Goal: Task Accomplishment & Management: Use online tool/utility

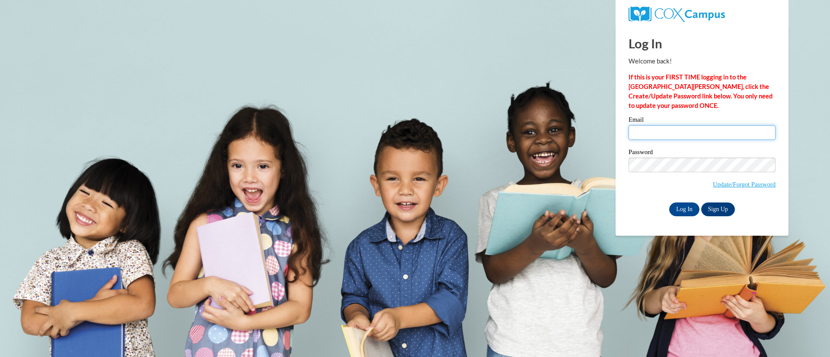
drag, startPoint x: 0, startPoint y: 0, endPoint x: 686, endPoint y: 131, distance: 698.8
click at [688, 132] on input "Email" at bounding box center [702, 132] width 147 height 15
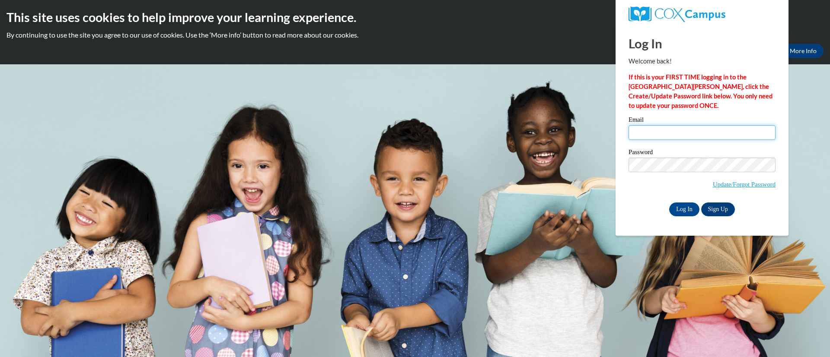
type input "[EMAIL_ADDRESS][DOMAIN_NAME]"
click at [693, 207] on input "Log In" at bounding box center [684, 210] width 30 height 14
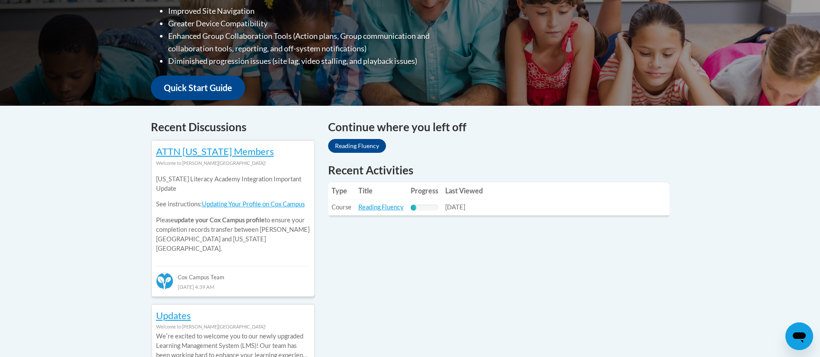
scroll to position [259, 0]
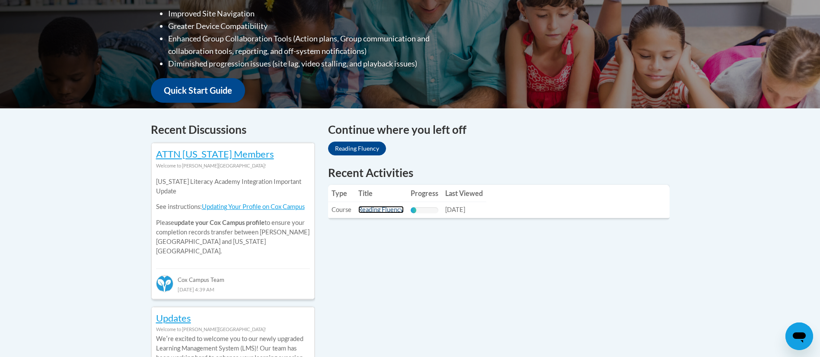
click at [380, 209] on link "Reading Fluency" at bounding box center [380, 209] width 45 height 7
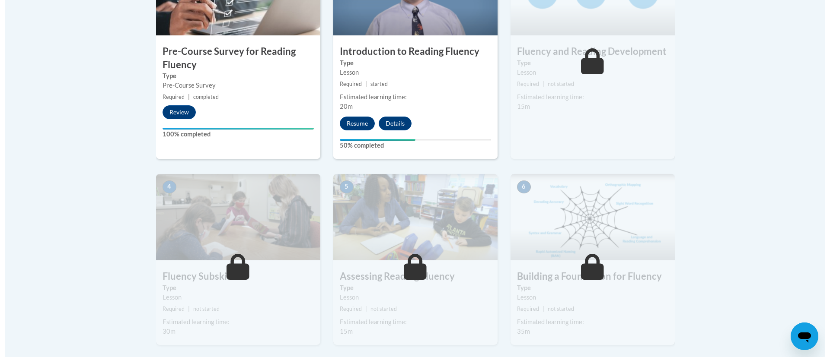
scroll to position [259, 0]
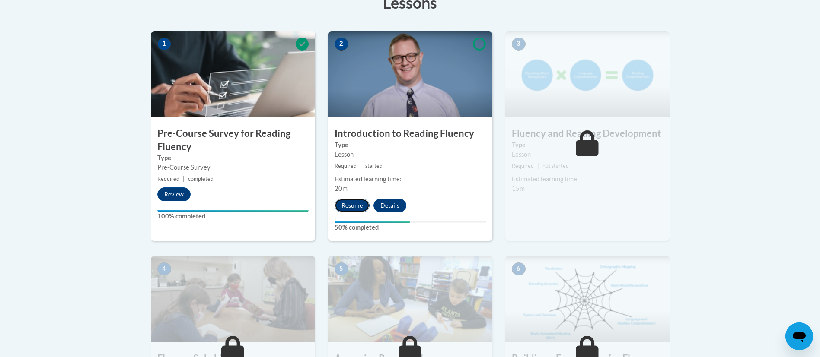
click at [354, 207] on button "Resume" at bounding box center [352, 206] width 35 height 14
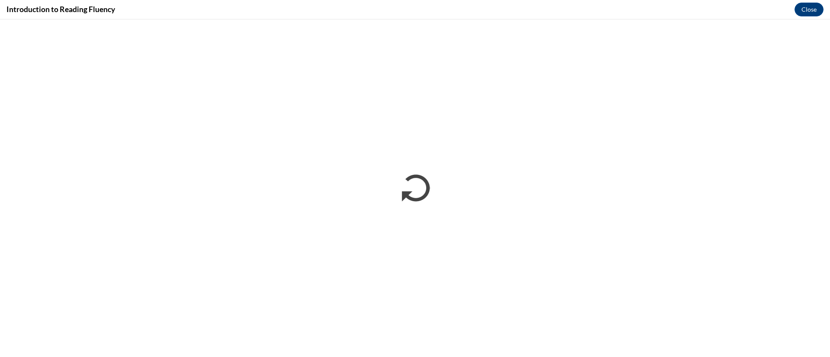
scroll to position [0, 0]
